Goal: Transaction & Acquisition: Purchase product/service

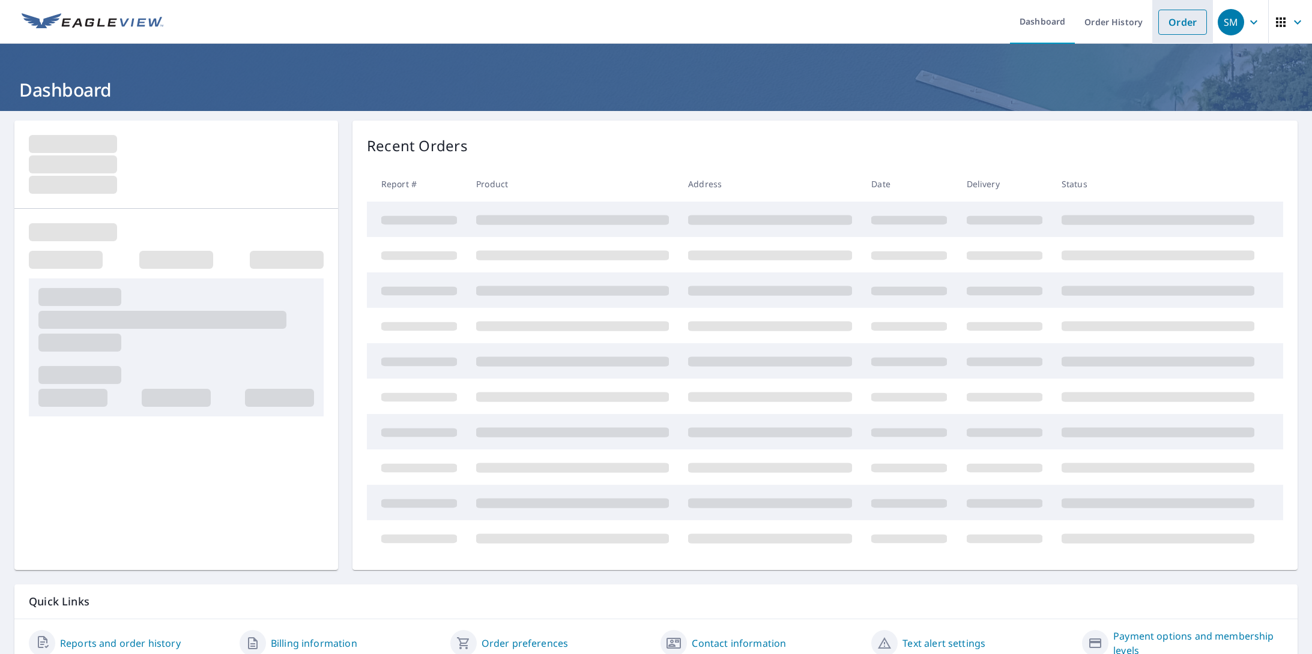
click at [1201, 19] on link "Order" at bounding box center [1182, 22] width 49 height 25
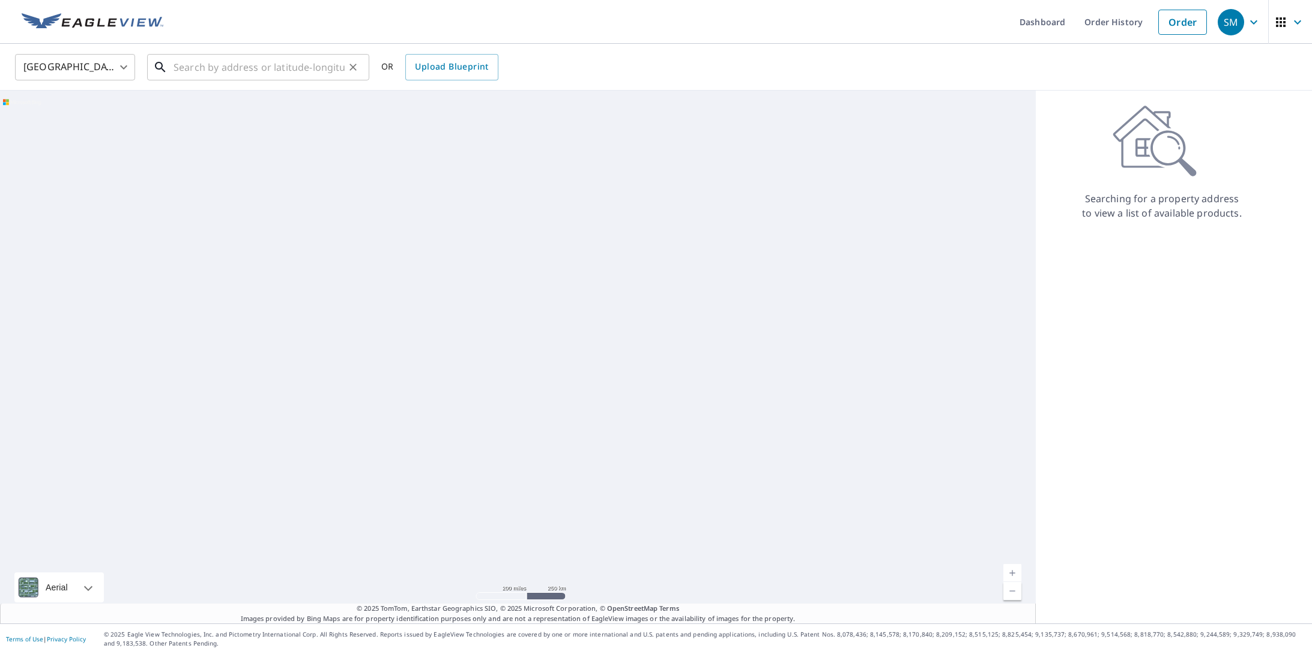
click at [232, 68] on input "text" at bounding box center [259, 67] width 171 height 34
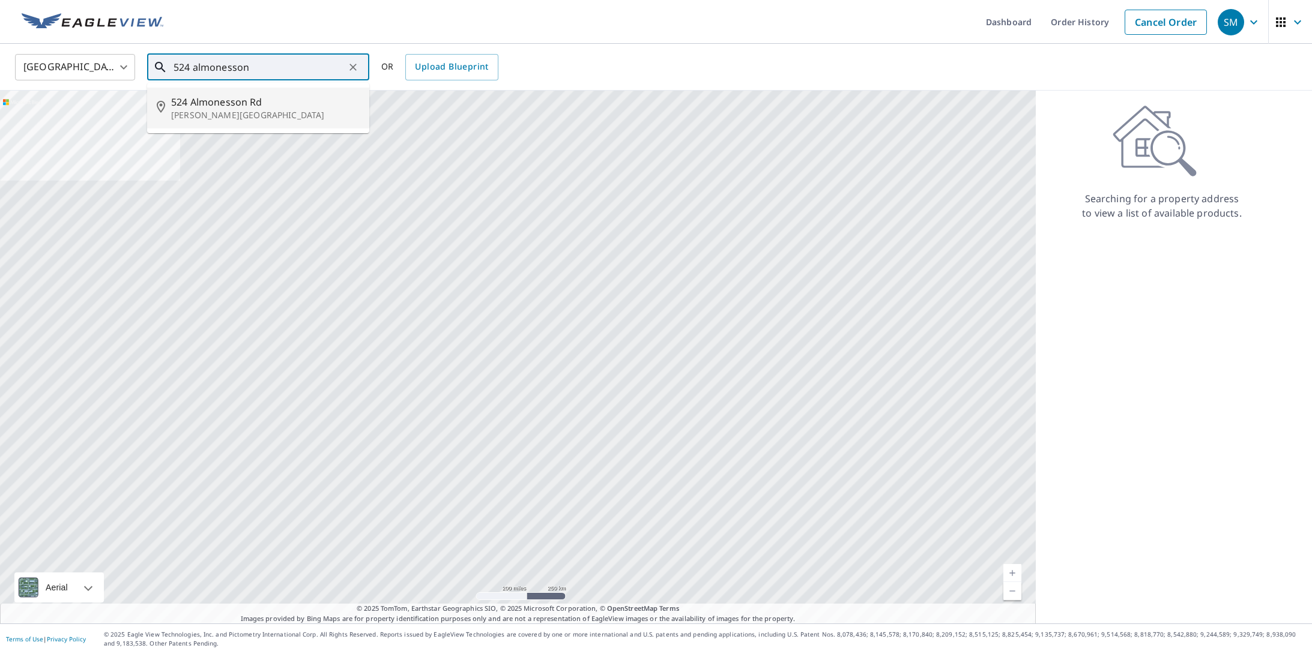
click at [218, 107] on span "524 Almonesson Rd" at bounding box center [265, 102] width 189 height 14
type input "[STREET_ADDRESS][PERSON_NAME]"
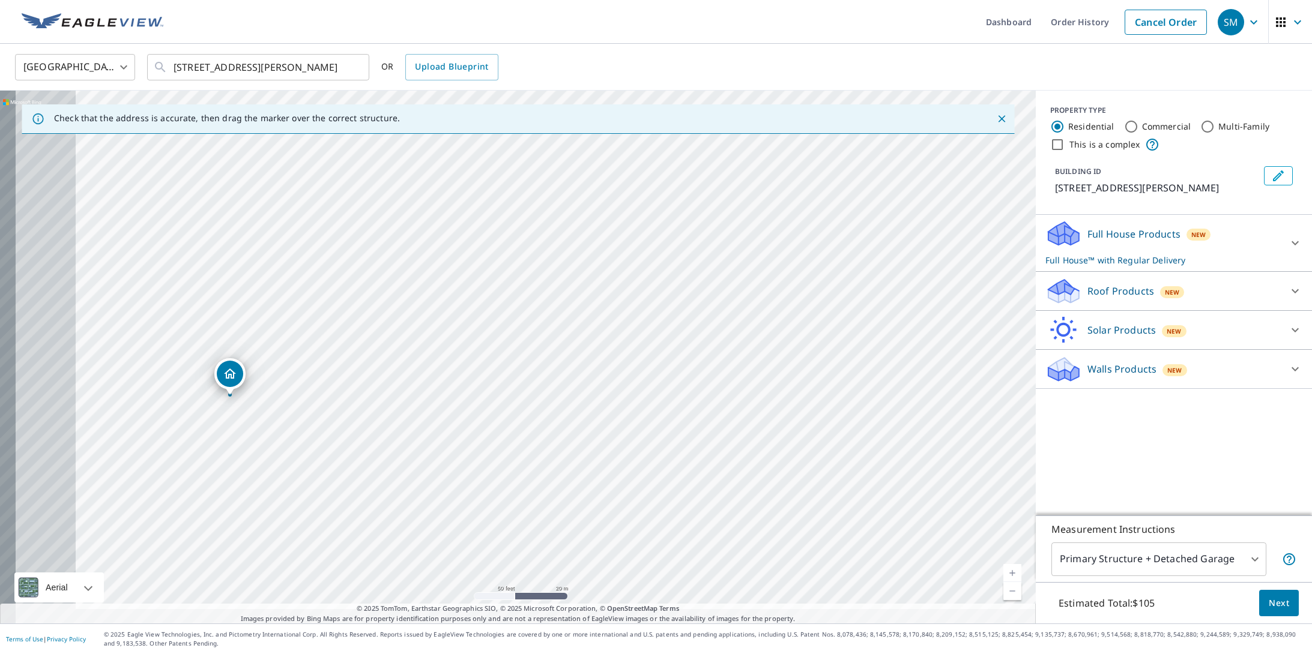
drag, startPoint x: 473, startPoint y: 359, endPoint x: 892, endPoint y: 284, distance: 425.7
click at [922, 286] on div "[STREET_ADDRESS][PERSON_NAME]" at bounding box center [518, 357] width 1036 height 533
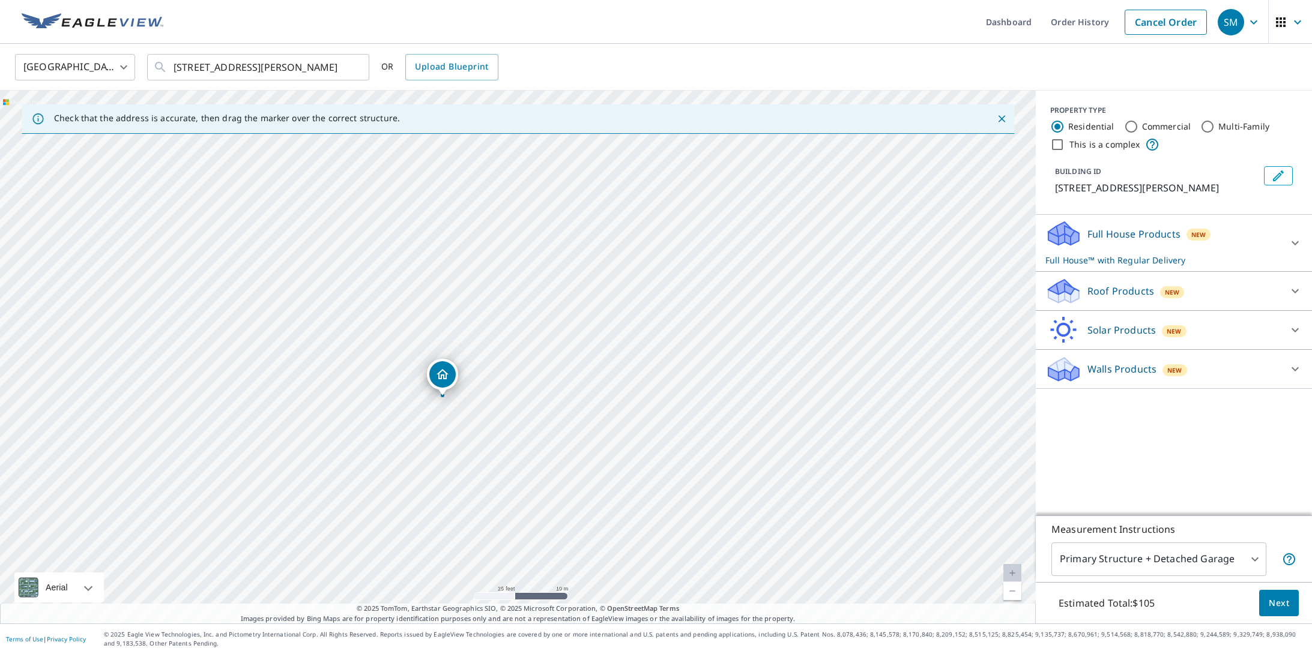
drag, startPoint x: 313, startPoint y: 258, endPoint x: 448, endPoint y: 378, distance: 180.3
click at [1241, 243] on div "Full House Products New Full House™ with Regular Delivery" at bounding box center [1162, 243] width 235 height 47
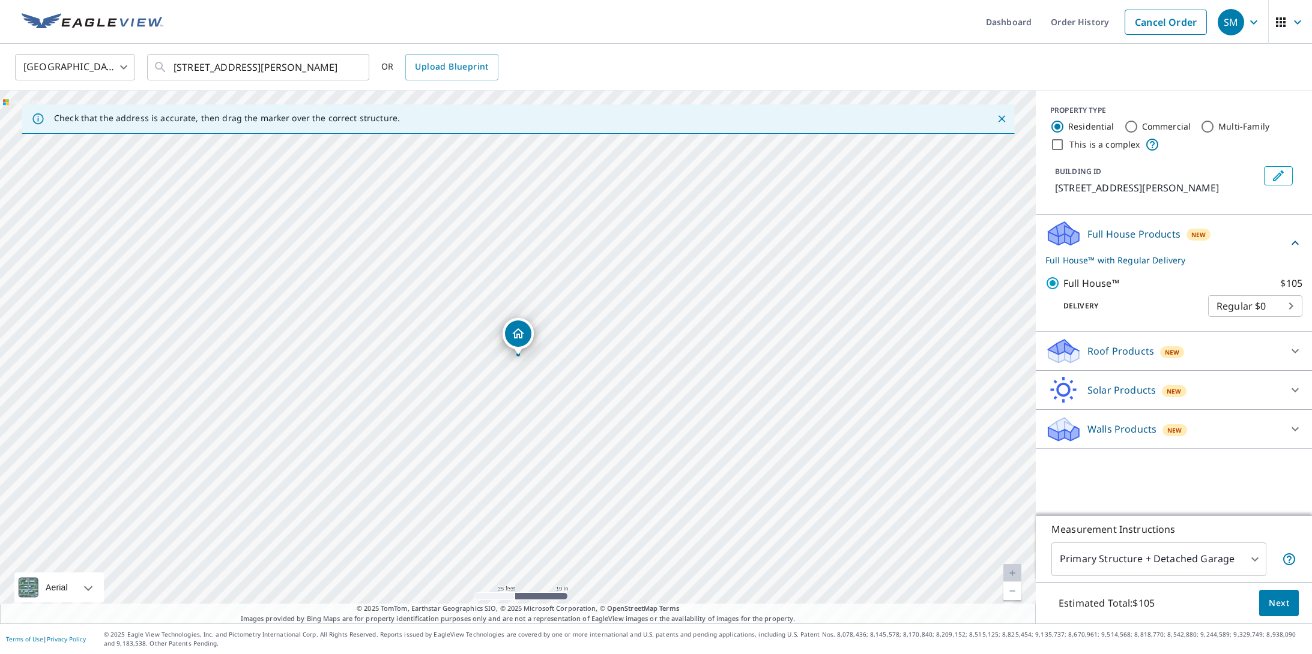
click at [1258, 310] on body "SM SM Dashboard Order History Cancel Order SM United States [GEOGRAPHIC_DATA] ​…" at bounding box center [656, 327] width 1312 height 654
drag, startPoint x: 1170, startPoint y: 297, endPoint x: 1179, endPoint y: 318, distance: 22.9
click at [1170, 297] on div at bounding box center [656, 327] width 1312 height 654
click at [1267, 602] on button "Next" at bounding box center [1279, 603] width 40 height 27
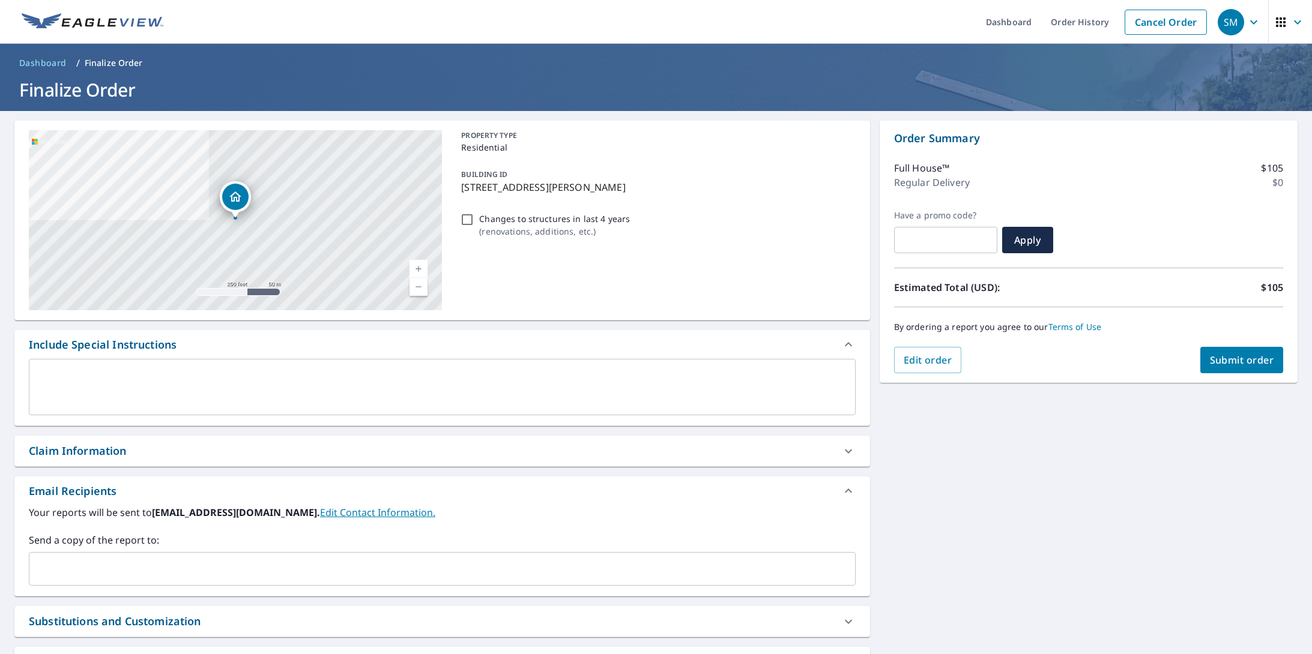
click at [1227, 357] on span "Submit order" at bounding box center [1242, 360] width 64 height 13
